Goal: Information Seeking & Learning: Compare options

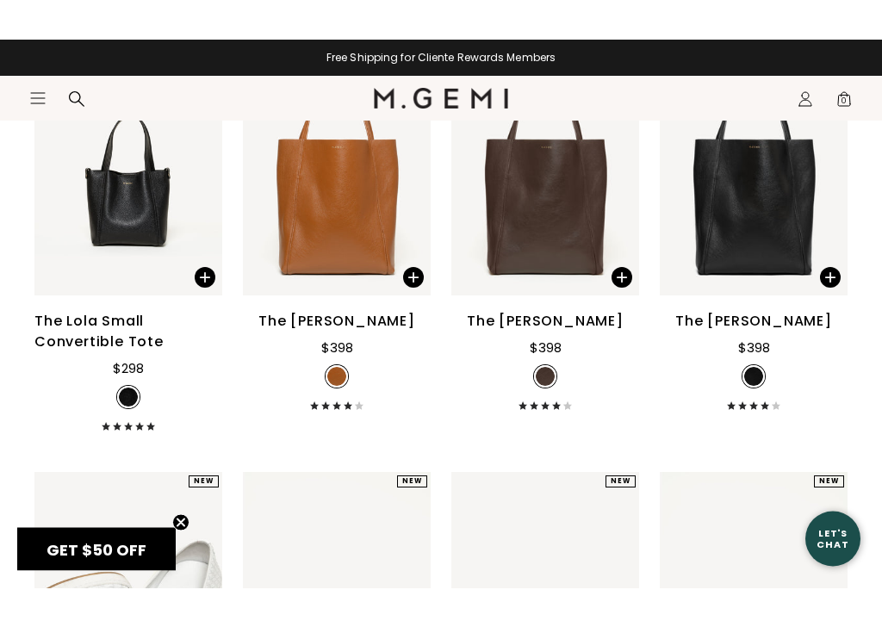
scroll to position [7879, 0]
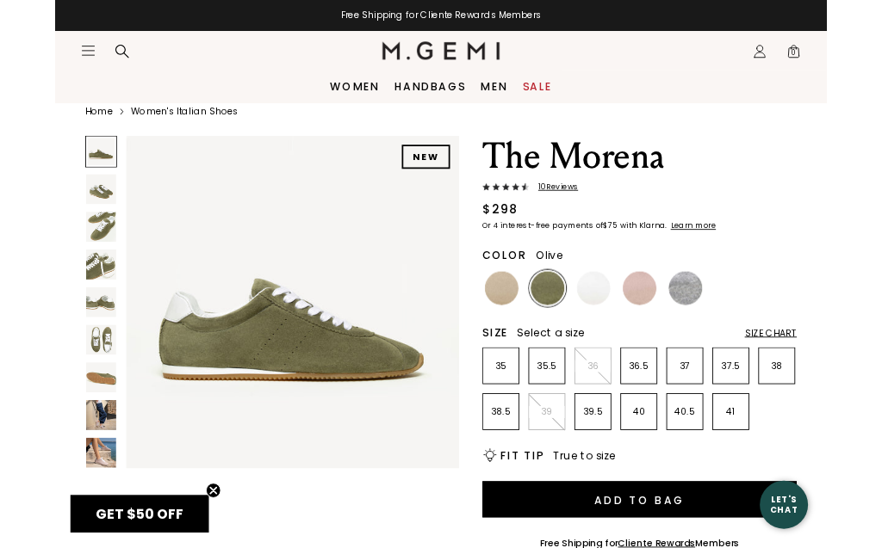
scroll to position [22, 0]
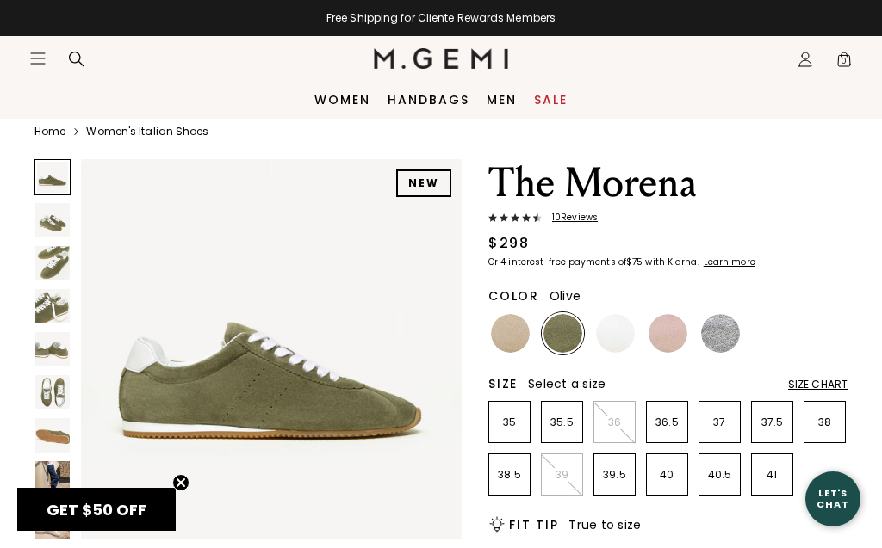
click at [727, 335] on img at bounding box center [720, 333] width 39 height 39
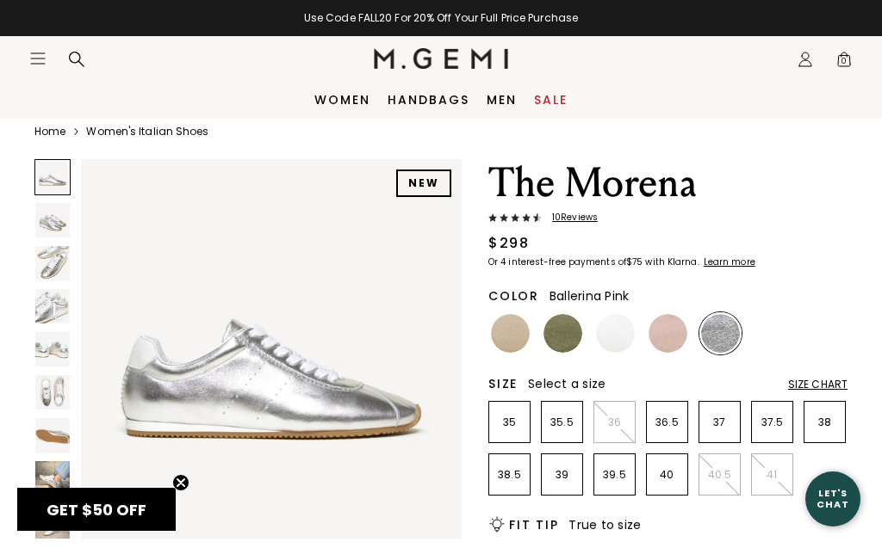
click at [672, 328] on img at bounding box center [667, 333] width 39 height 39
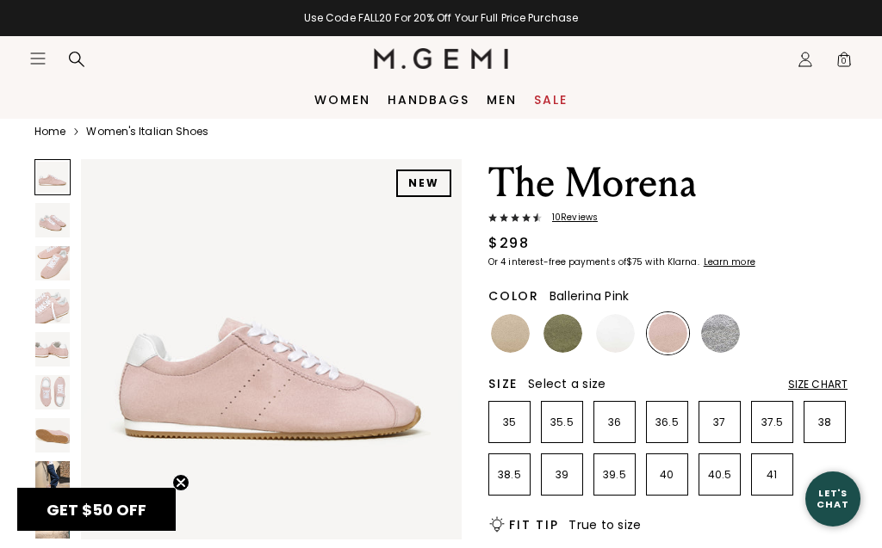
click at [517, 331] on img at bounding box center [510, 333] width 39 height 39
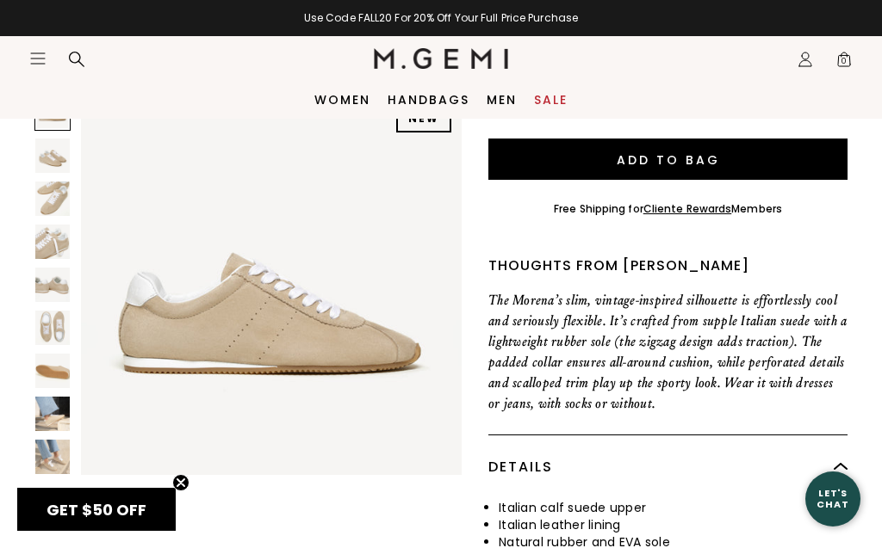
scroll to position [436, 0]
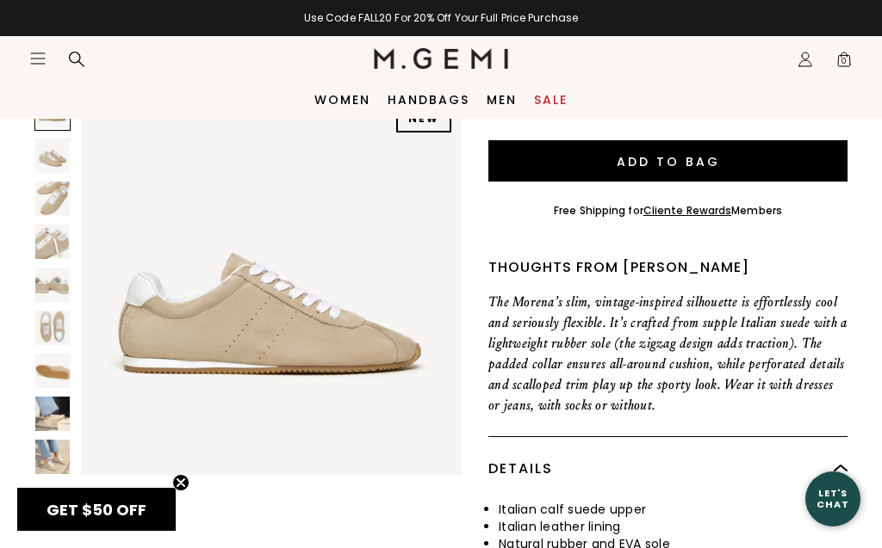
click at [37, 61] on icon "Icons/20x20/hamburger@2x" at bounding box center [37, 58] width 17 height 17
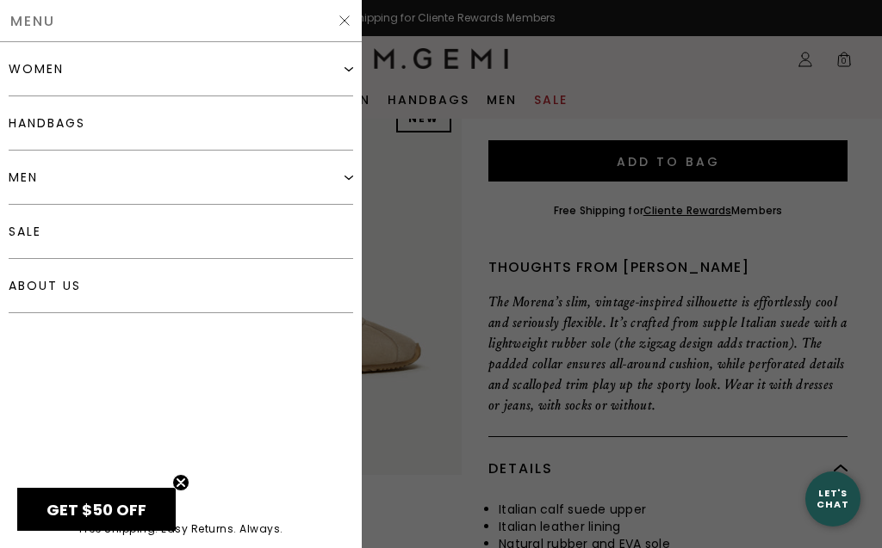
click at [53, 63] on div "women" at bounding box center [36, 69] width 55 height 14
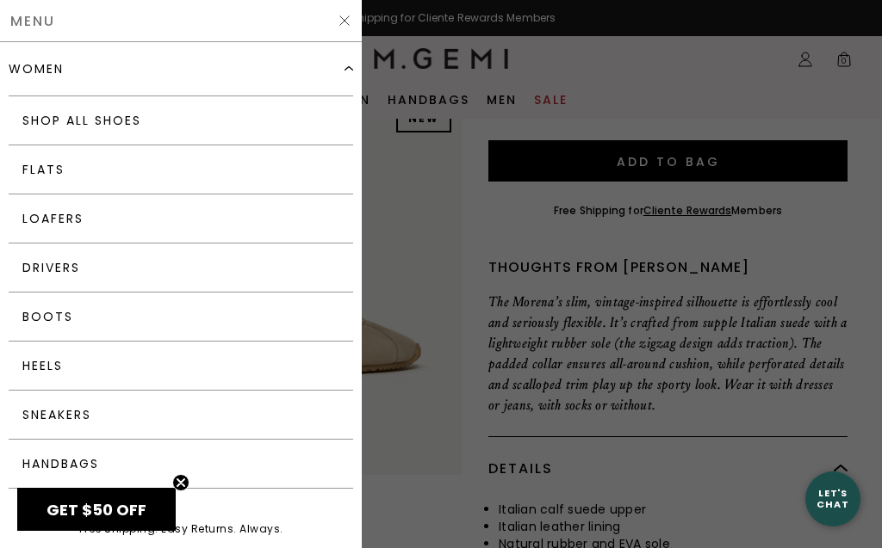
click at [35, 416] on link "Sneakers" at bounding box center [181, 415] width 344 height 49
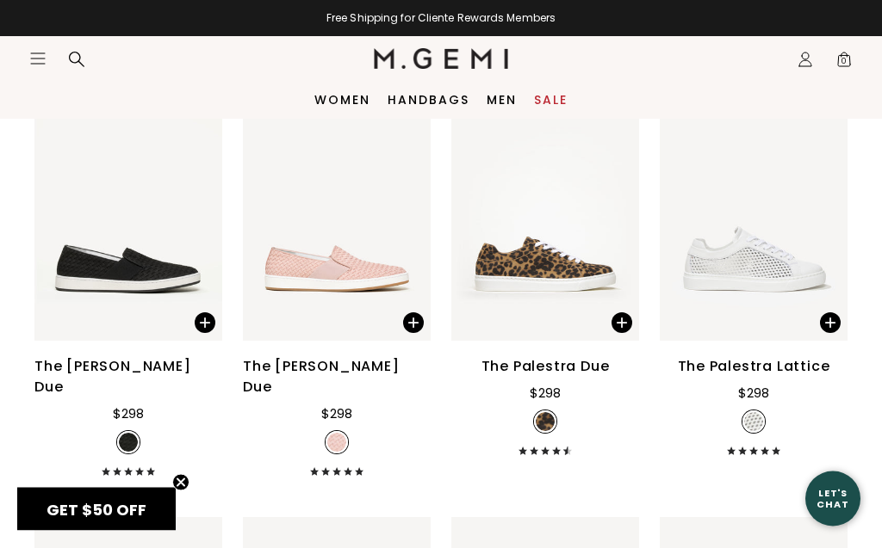
scroll to position [1082, 0]
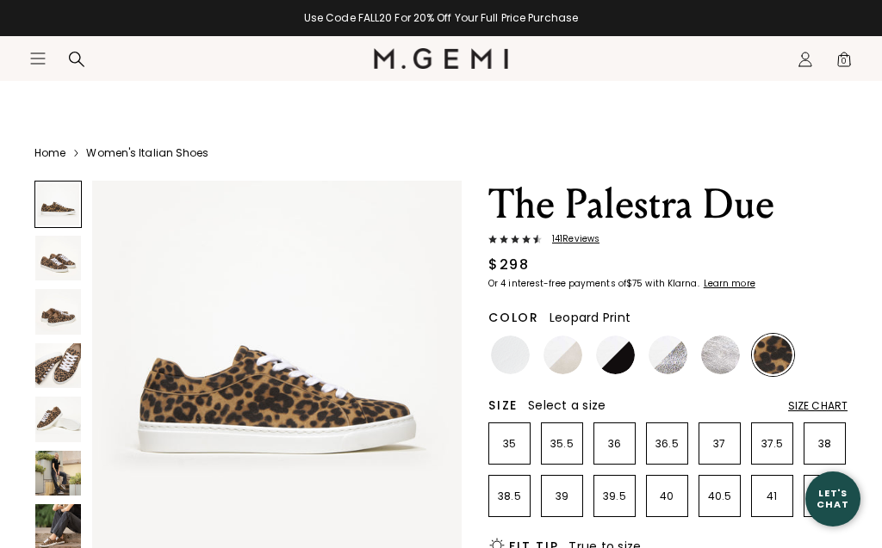
click at [62, 352] on img at bounding box center [58, 367] width 46 height 46
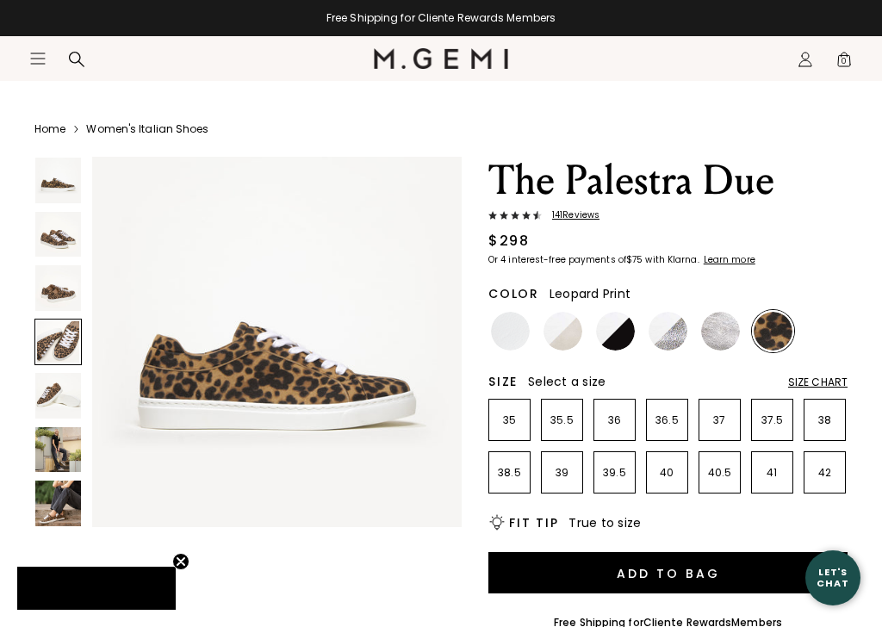
scroll to position [1162, 0]
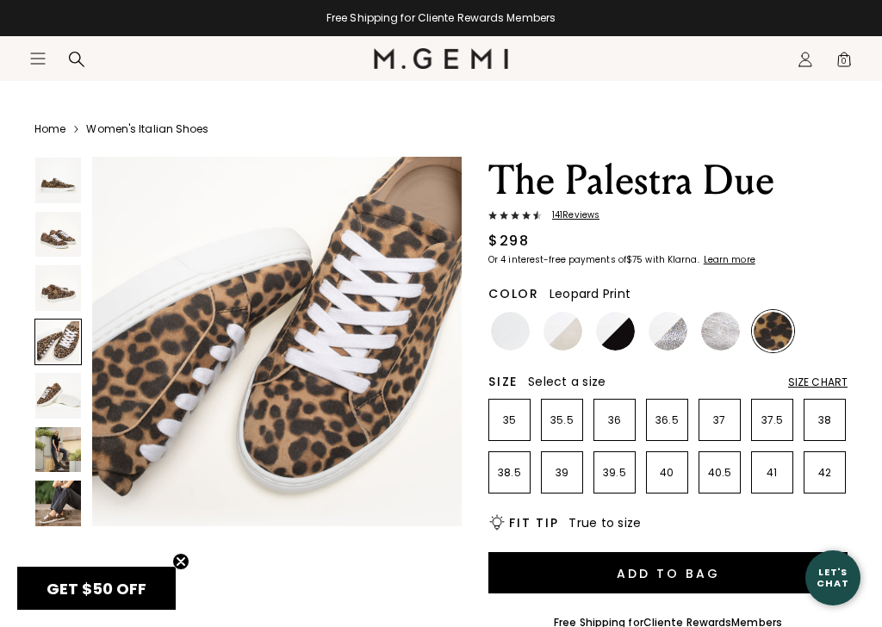
click at [46, 56] on icon "Icons/20x20/hamburger@2x" at bounding box center [37, 58] width 17 height 17
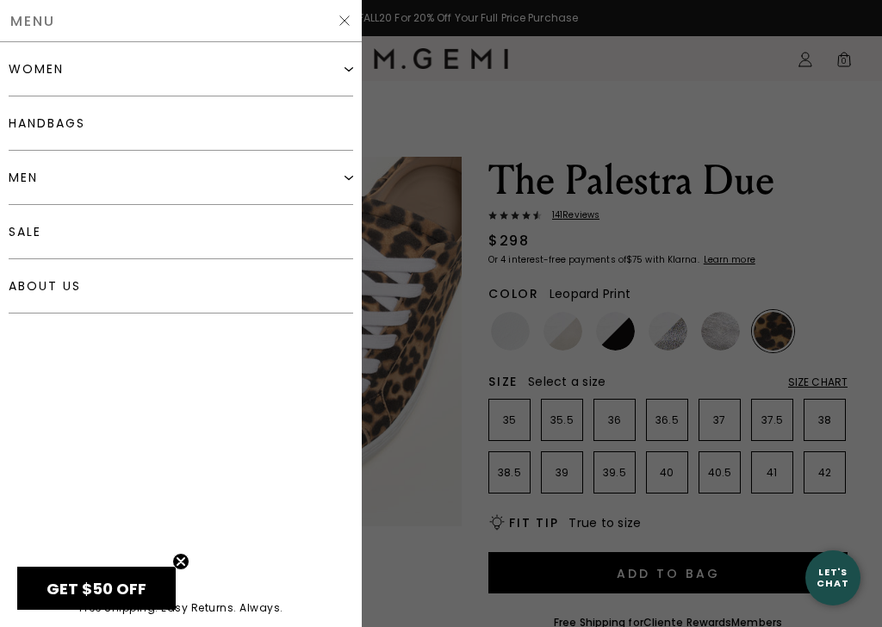
click at [49, 234] on link "sale" at bounding box center [181, 232] width 344 height 54
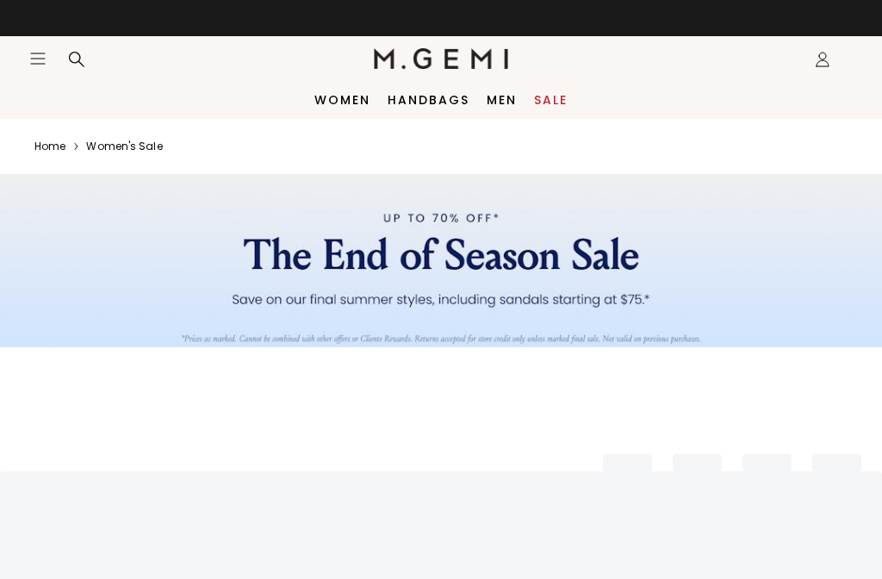
click at [124, 152] on link "Women's sale" at bounding box center [124, 146] width 76 height 14
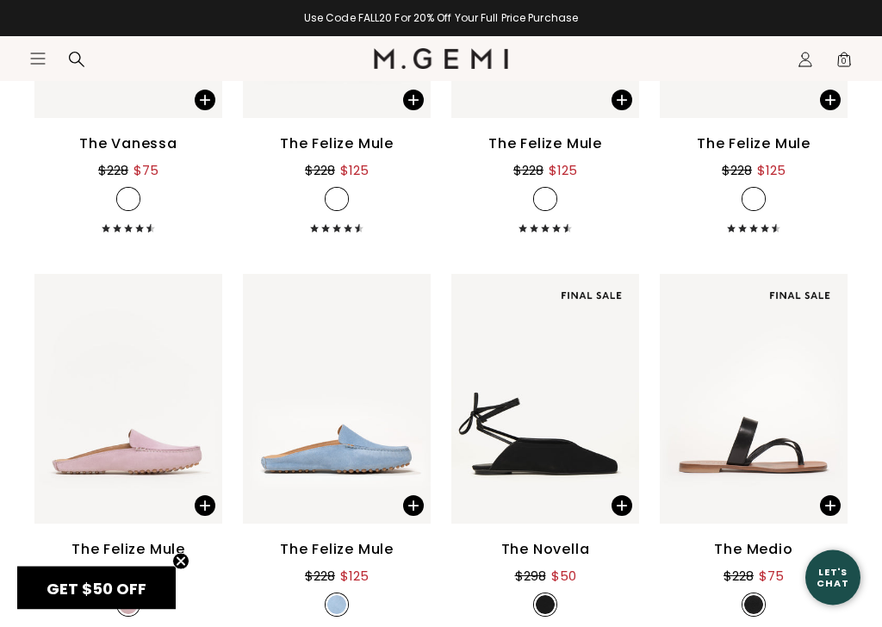
scroll to position [2005, 0]
